Goal: Task Accomplishment & Management: Use online tool/utility

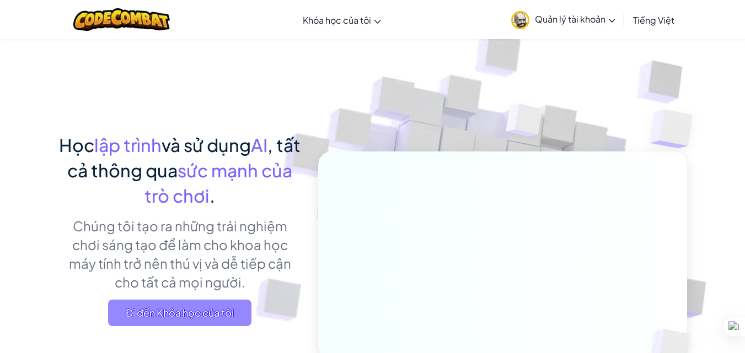
click at [142, 317] on span "Đi đến Khóa học của tôi" at bounding box center [179, 313] width 143 height 26
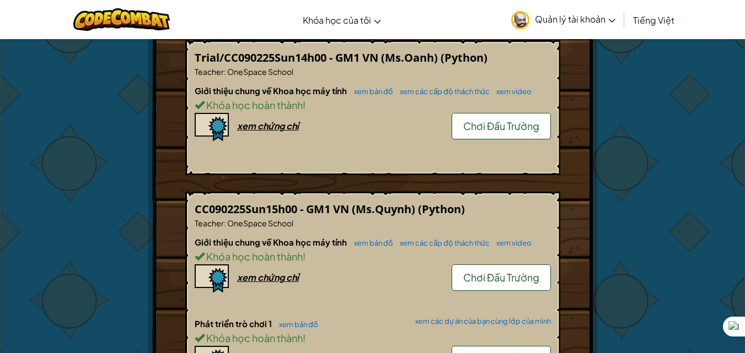
scroll to position [606, 0]
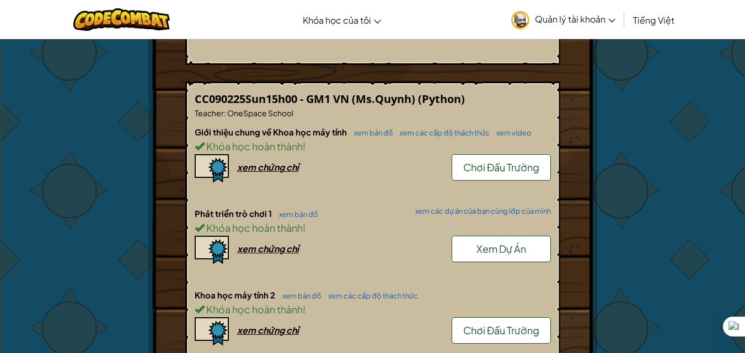
click at [498, 324] on span "Chơi Đấu Trường" at bounding box center [501, 330] width 76 height 13
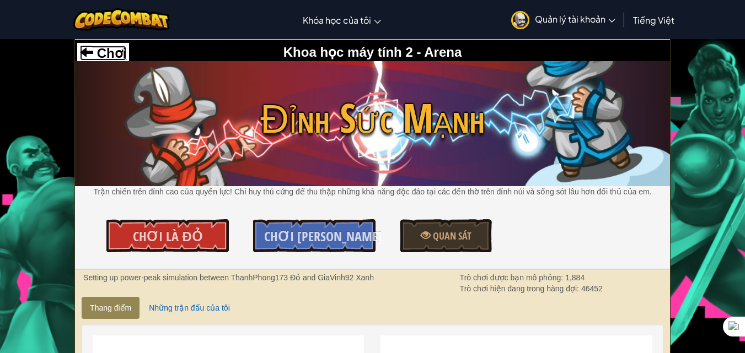
click at [84, 48] on span at bounding box center [86, 51] width 13 height 13
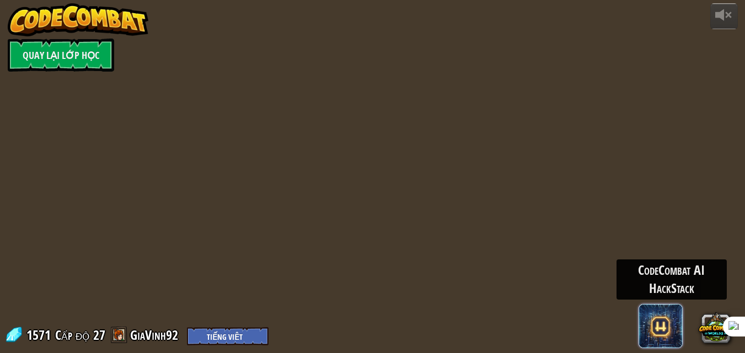
select select "vi"
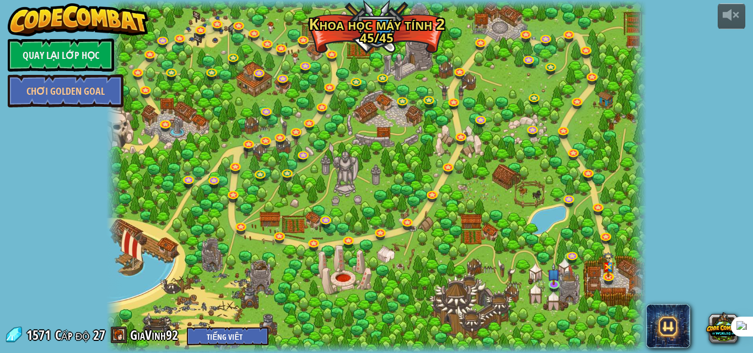
select select "vi"
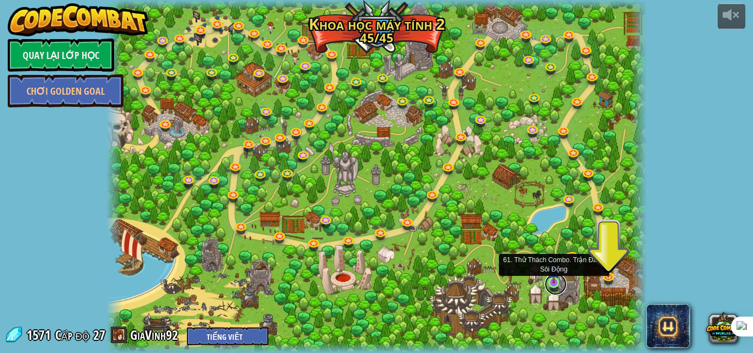
click at [551, 285] on link at bounding box center [556, 284] width 22 height 22
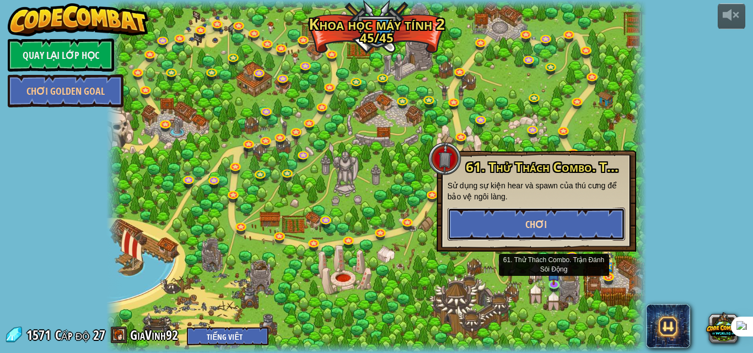
click at [503, 215] on button "Chơi" at bounding box center [536, 224] width 177 height 33
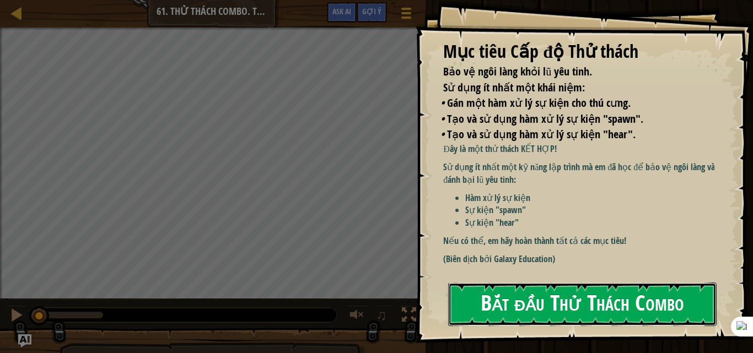
click at [524, 306] on button "Bắt đầu Thử Thách Combo" at bounding box center [582, 305] width 268 height 44
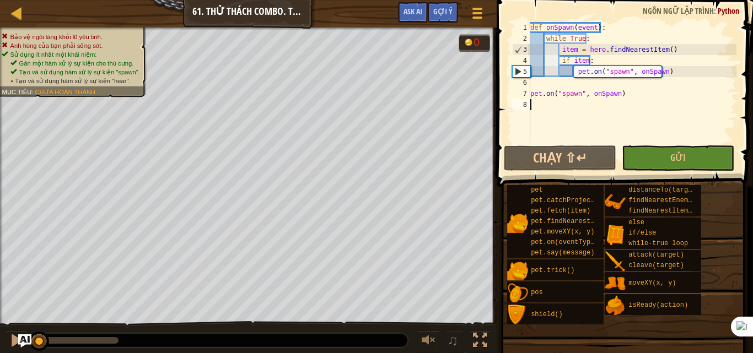
click at [669, 73] on div "def onSpawn ( event ) : while True : item = hero . findNearestItem ( ) if item …" at bounding box center [632, 93] width 208 height 143
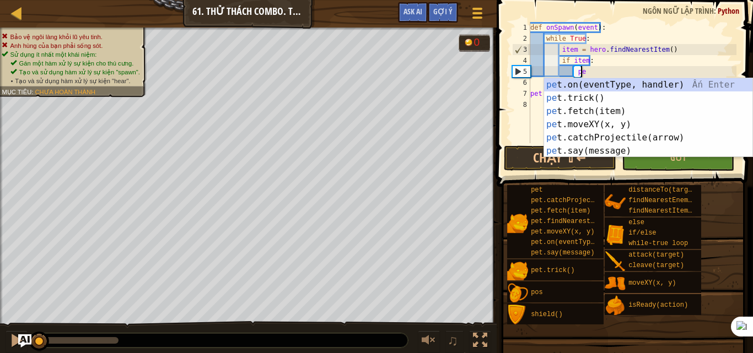
type textarea "p"
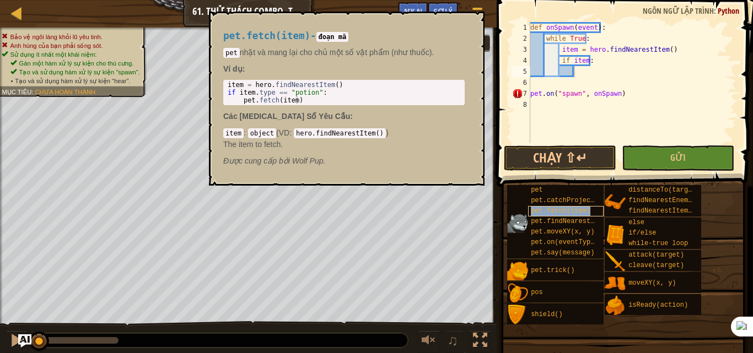
click at [556, 211] on span "pet.fetch(item)" at bounding box center [561, 211] width 60 height 8
type textarea "pet.fetch(item)"
drag, startPoint x: 238, startPoint y: 98, endPoint x: 311, endPoint y: 103, distance: 73.5
click at [311, 103] on div "item = hero . findNearestItem ( ) if item . type == "potion" : pet . fetch ( it…" at bounding box center [343, 100] width 237 height 39
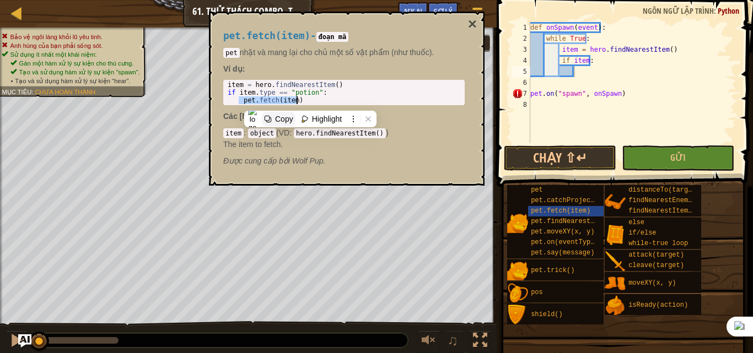
click at [279, 116] on div "Copy" at bounding box center [284, 119] width 18 height 9
click at [599, 73] on div "def onSpawn ( event ) : while True : item = hero . findNearestItem ( ) if item …" at bounding box center [632, 93] width 208 height 143
paste textarea "pet.fetch(item)"
type textarea "pet.fetch(item)"
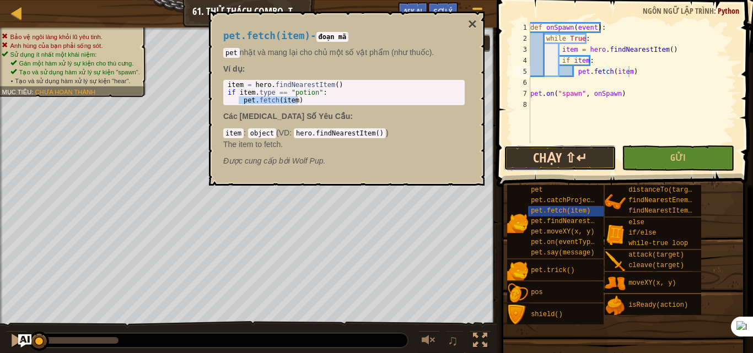
click at [584, 152] on button "Chạy ⇧↵" at bounding box center [560, 158] width 112 height 25
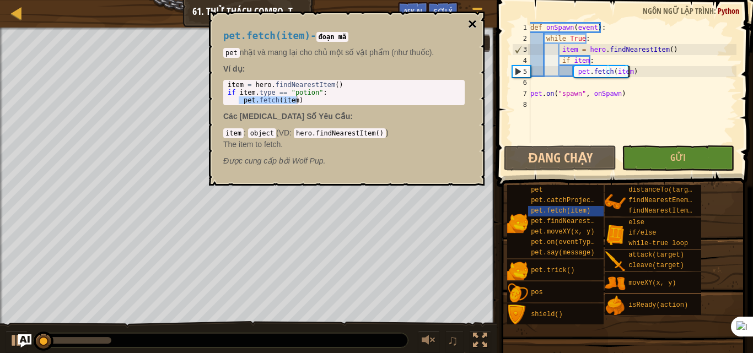
click at [471, 23] on button "×" at bounding box center [472, 24] width 9 height 15
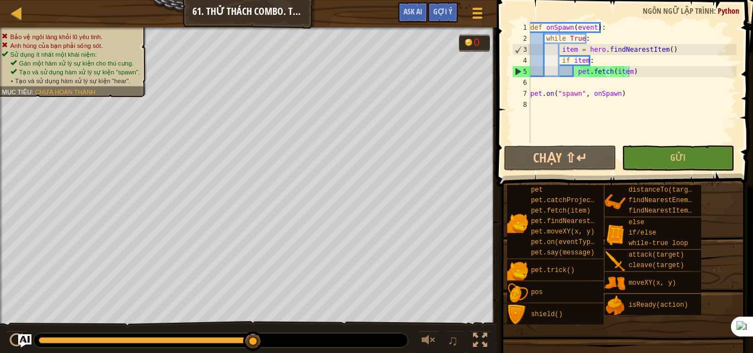
drag, startPoint x: 133, startPoint y: 336, endPoint x: 264, endPoint y: 341, distance: 131.3
click at [264, 341] on div at bounding box center [221, 340] width 374 height 14
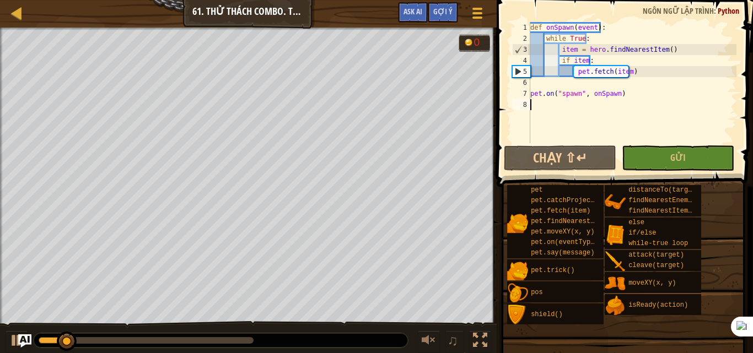
click at [536, 109] on div "def onSpawn ( event ) : while True : item = hero . findNearestItem ( ) if item …" at bounding box center [632, 93] width 208 height 143
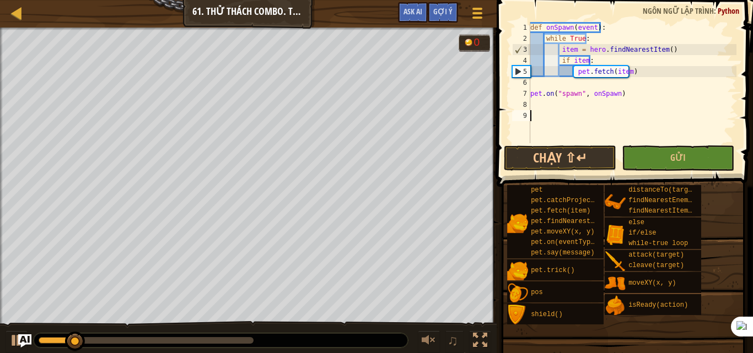
paste textarea "pet.fetch(item)"
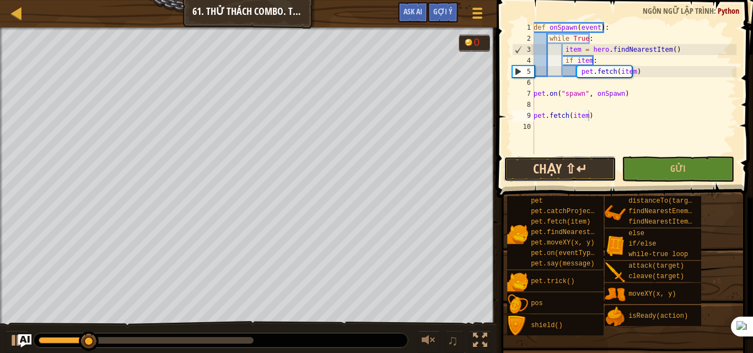
click at [535, 175] on button "Chạy ⇧↵" at bounding box center [560, 169] width 112 height 25
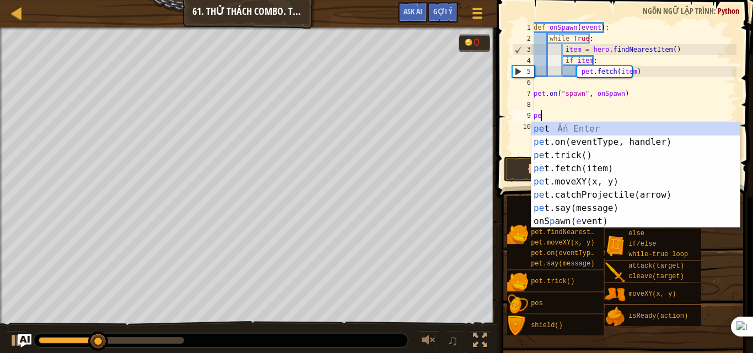
type textarea "p"
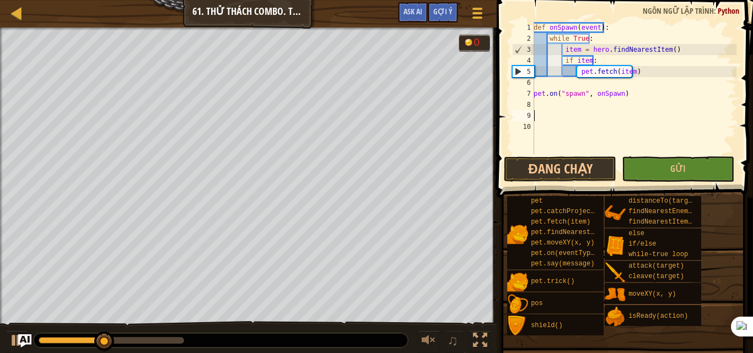
paste textarea "pet.fetch(item)"
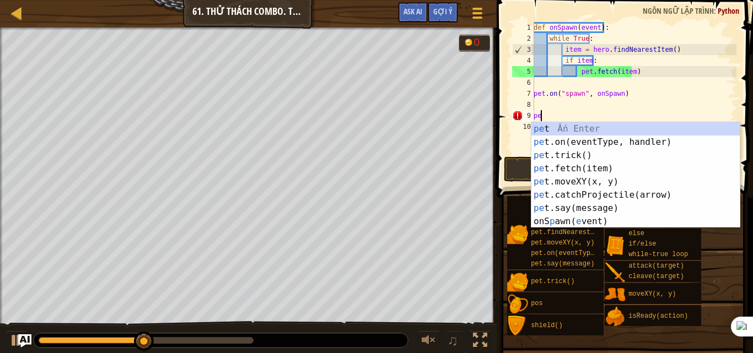
type textarea "p"
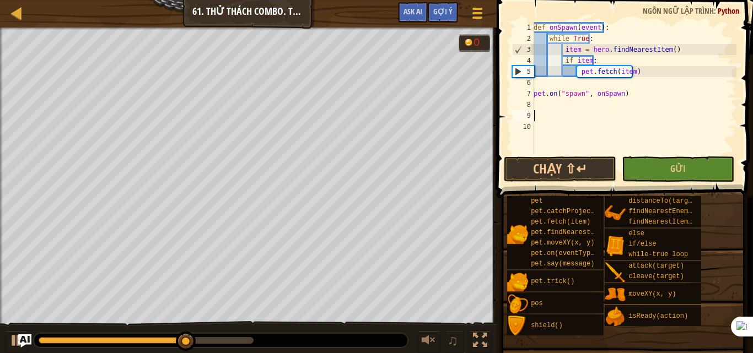
paste textarea "while True:"
type textarea "while True:"
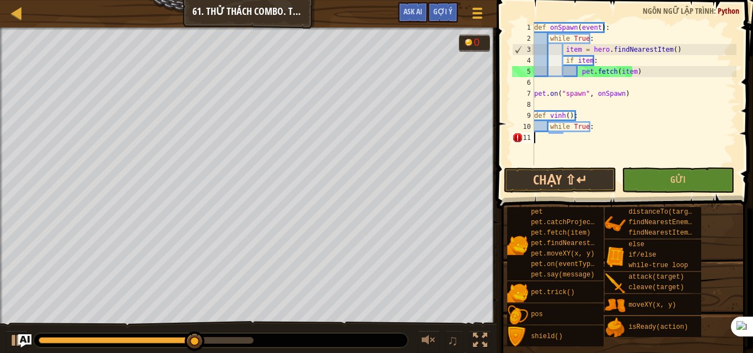
click at [567, 137] on div "def onSpawn ( event ) : while True : item = hero . findNearestItem ( ) if item …" at bounding box center [634, 104] width 204 height 165
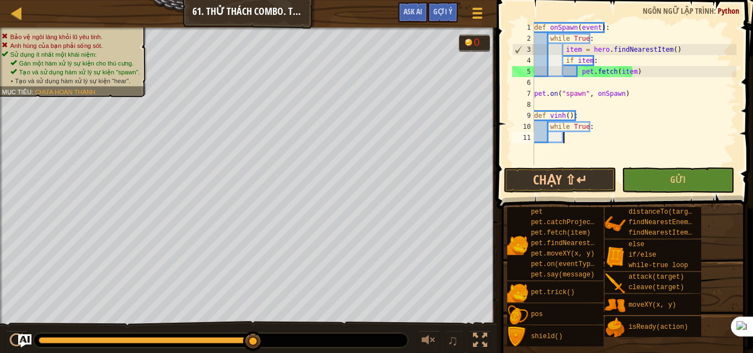
paste textarea "if enemy:"
type textarea "if enemy:"
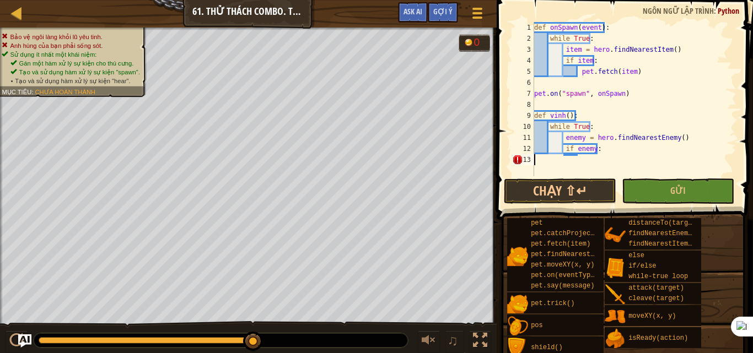
click at [585, 162] on div "def onSpawn ( event ) : while True : item = hero . findNearestItem ( ) if item …" at bounding box center [634, 110] width 204 height 176
paste textarea "hero.cleave(enemy)"
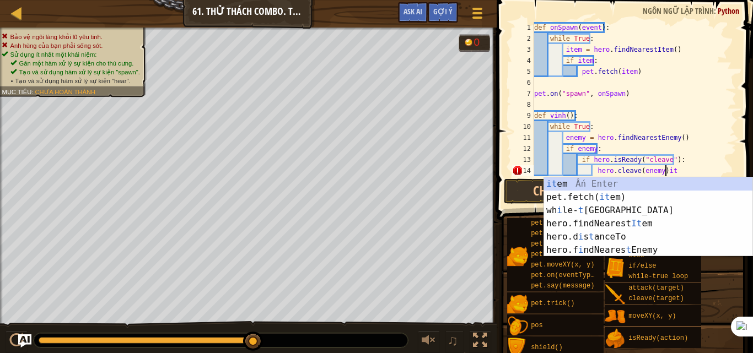
type textarea "hero.cleave(enemy)"
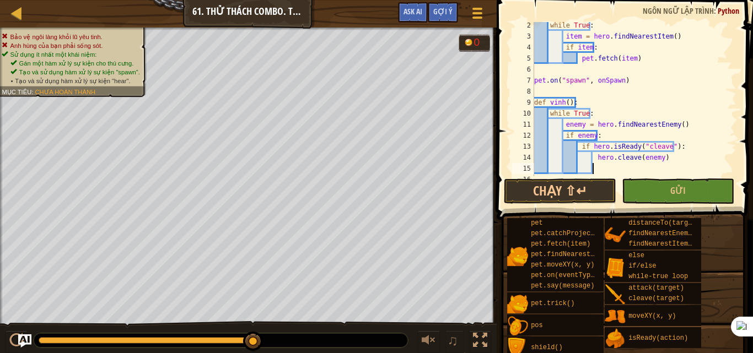
scroll to position [22, 0]
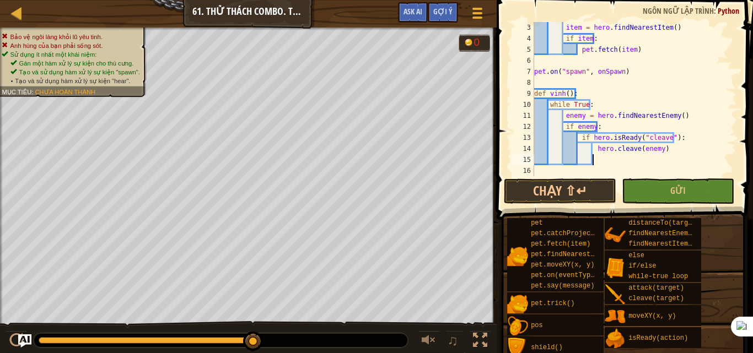
paste textarea "hero.attack(enemy)"
click at [591, 169] on div "item = hero . findNearestItem ( ) if item : pet . fetch ( item ) pet . on ( "sp…" at bounding box center [630, 110] width 196 height 176
click at [593, 161] on div "item = hero . findNearestItem ( ) if item : pet . fetch ( item ) pet . on ( "sp…" at bounding box center [630, 110] width 196 height 176
click at [607, 172] on div "item = hero . findNearestItem ( ) if item : pet . fetch ( item ) pet . on ( "sp…" at bounding box center [630, 110] width 196 height 176
type textarea "hero.attack(enemy)"
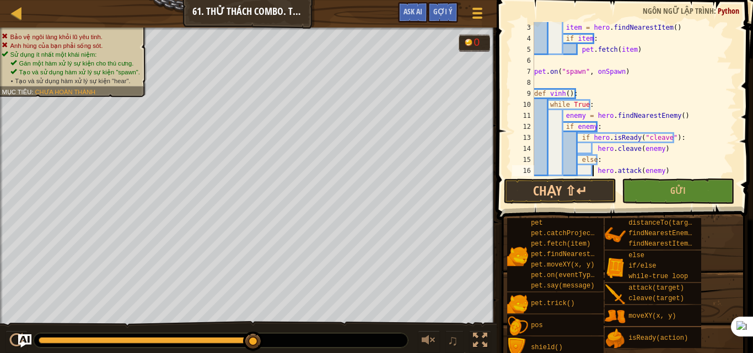
scroll to position [33, 0]
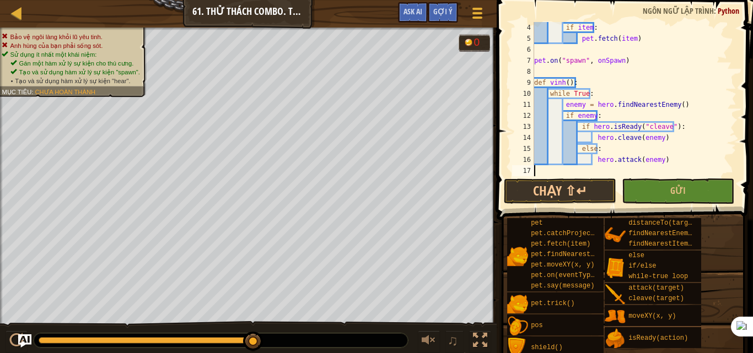
click at [550, 171] on div "if item : pet . fetch ( item ) pet . on ( "spawn" , onSpawn ) def vinh ( ) : wh…" at bounding box center [630, 110] width 196 height 176
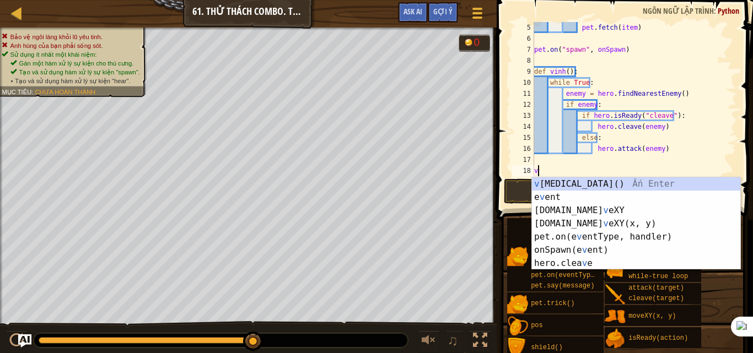
scroll to position [44, 0]
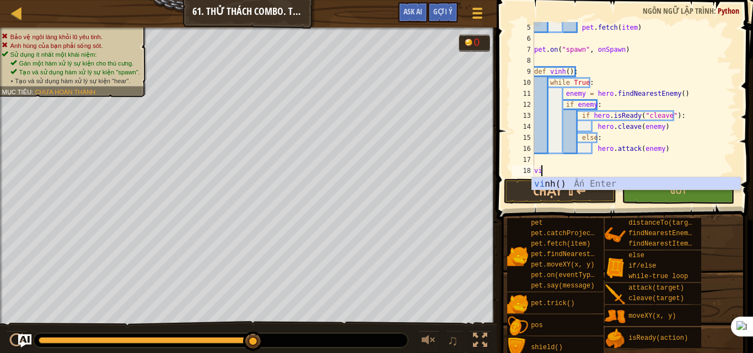
type textarea "vinh"
click at [561, 184] on div "vinh () Ấn Enter" at bounding box center [636, 197] width 208 height 40
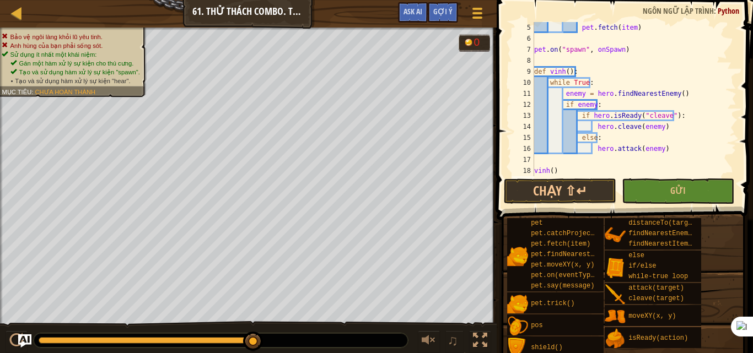
scroll to position [5, 0]
click at [561, 184] on button "Chạy ⇧↵" at bounding box center [560, 191] width 112 height 25
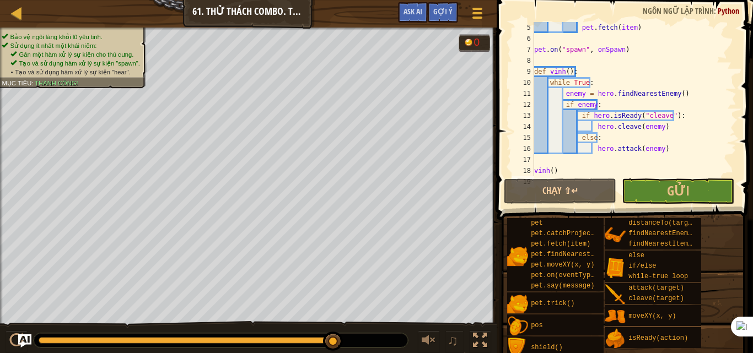
drag, startPoint x: 160, startPoint y: 346, endPoint x: 360, endPoint y: 323, distance: 201.4
click at [356, 324] on div "♫" at bounding box center [248, 337] width 497 height 33
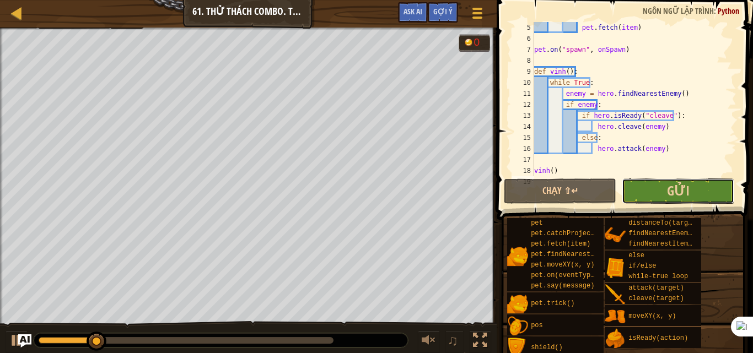
click at [639, 190] on button "Gửi" at bounding box center [678, 191] width 112 height 25
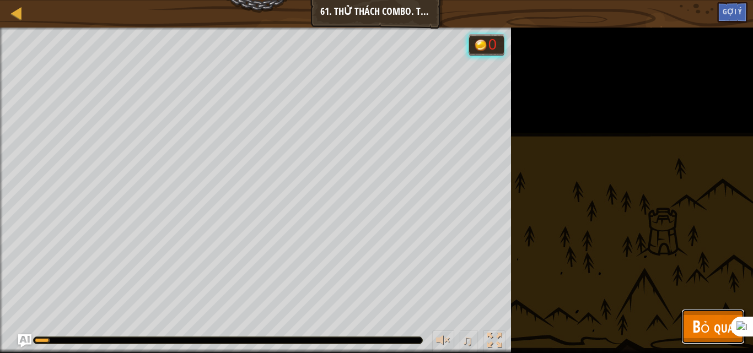
click at [694, 326] on span "Bỏ qua" at bounding box center [712, 326] width 41 height 23
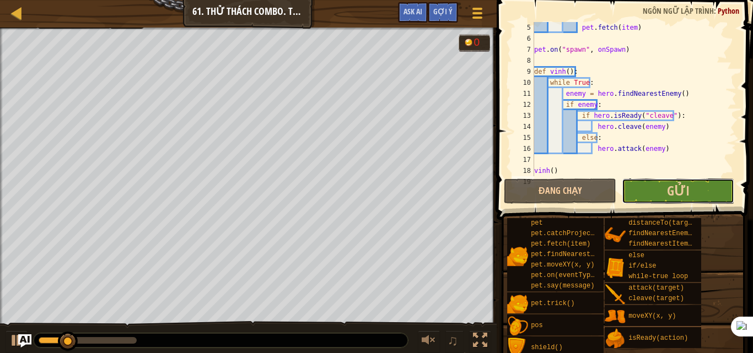
click at [664, 198] on button "Gửi" at bounding box center [678, 191] width 112 height 25
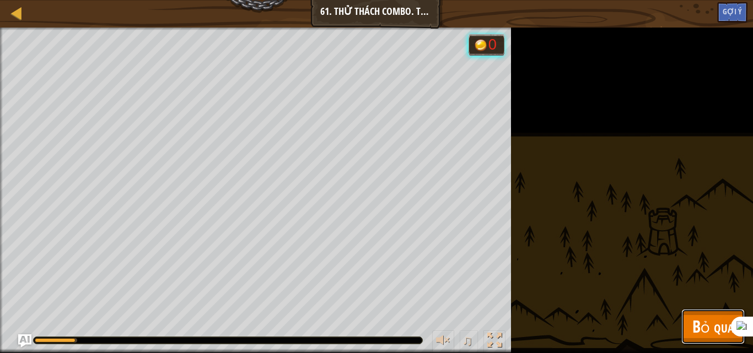
click at [697, 331] on span "Bỏ qua" at bounding box center [712, 326] width 41 height 23
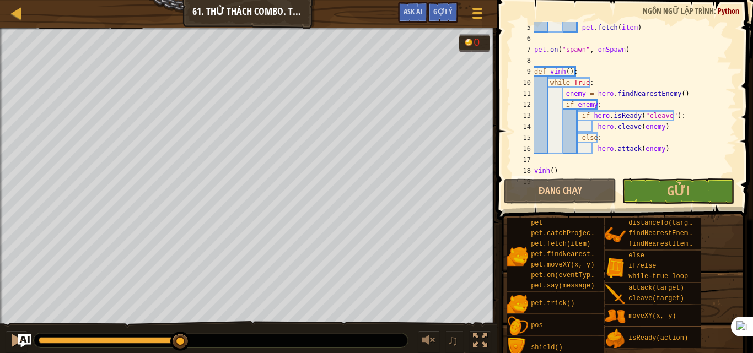
drag, startPoint x: 103, startPoint y: 344, endPoint x: 199, endPoint y: 345, distance: 95.9
click at [198, 346] on div at bounding box center [221, 340] width 374 height 14
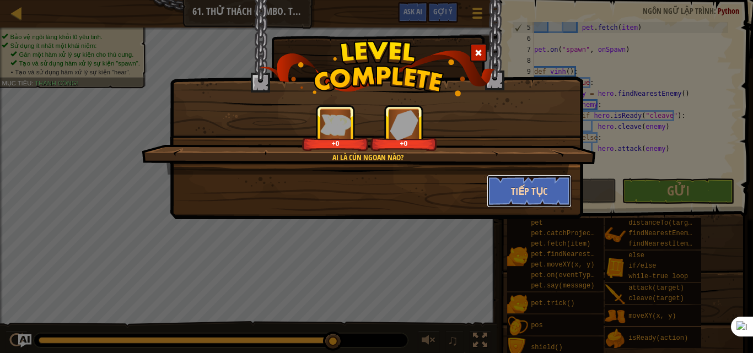
click at [512, 189] on button "Tiếp tục" at bounding box center [529, 191] width 85 height 33
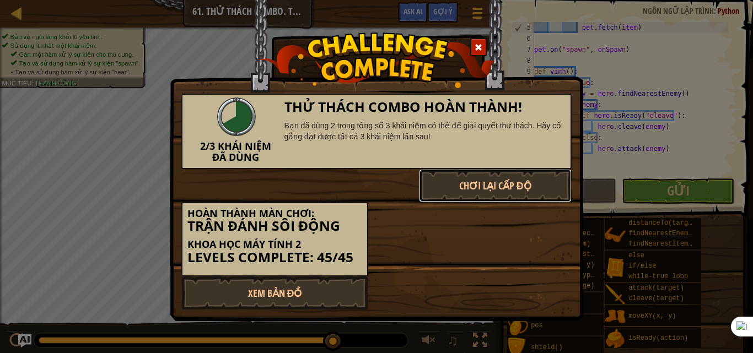
click at [512, 189] on button "Chơi lại cấp độ" at bounding box center [495, 185] width 153 height 33
